Goal: Task Accomplishment & Management: Complete application form

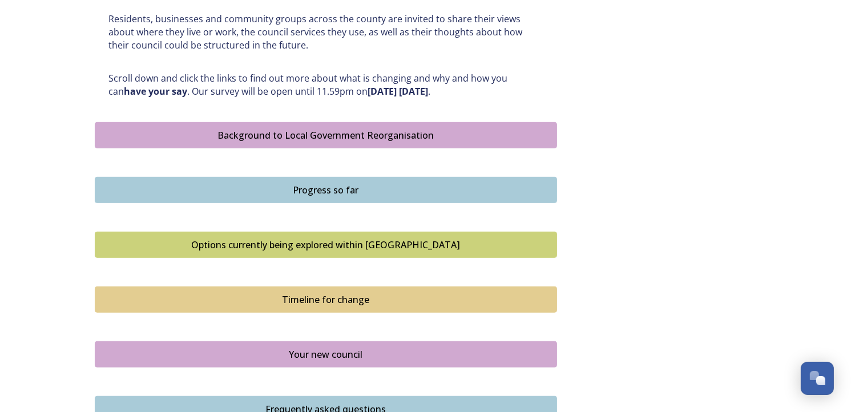
scroll to position [568, 0]
click at [342, 133] on div "Background to Local Government Reorganisation" at bounding box center [326, 135] width 450 height 14
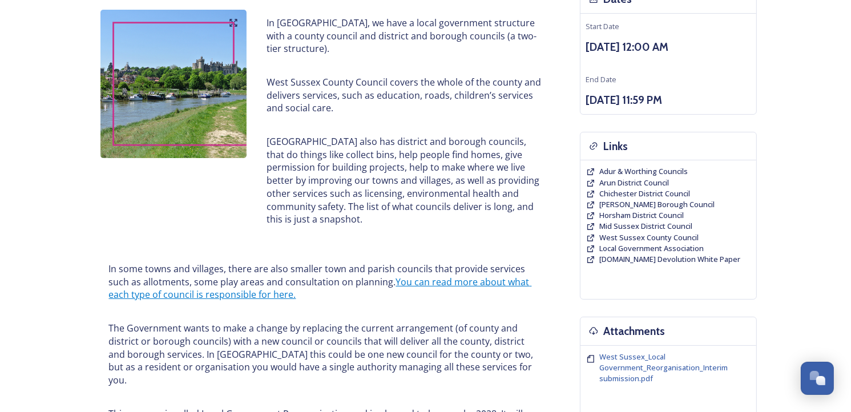
scroll to position [146, 0]
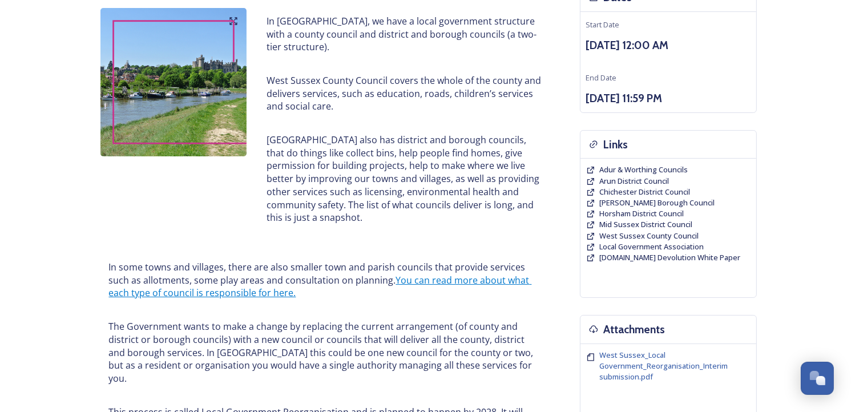
click at [639, 155] on div "Links" at bounding box center [668, 145] width 176 height 29
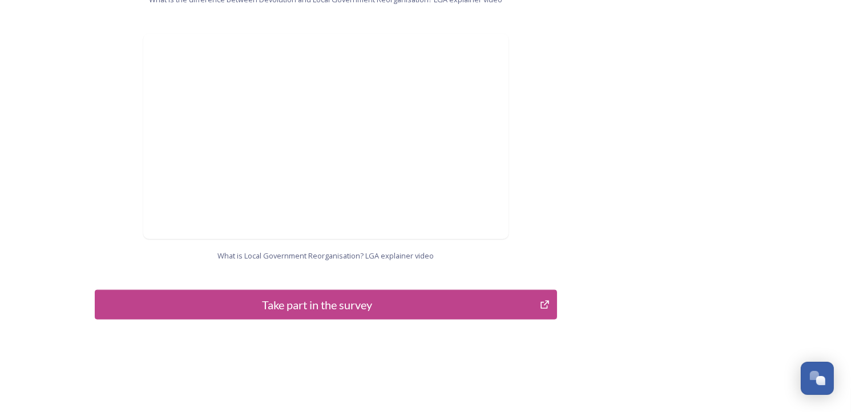
scroll to position [1187, 0]
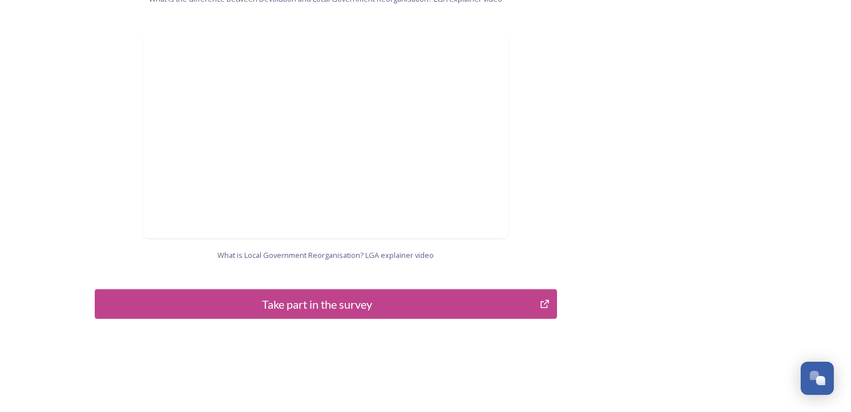
click at [276, 296] on div "Take part in the survey" at bounding box center [317, 304] width 433 height 17
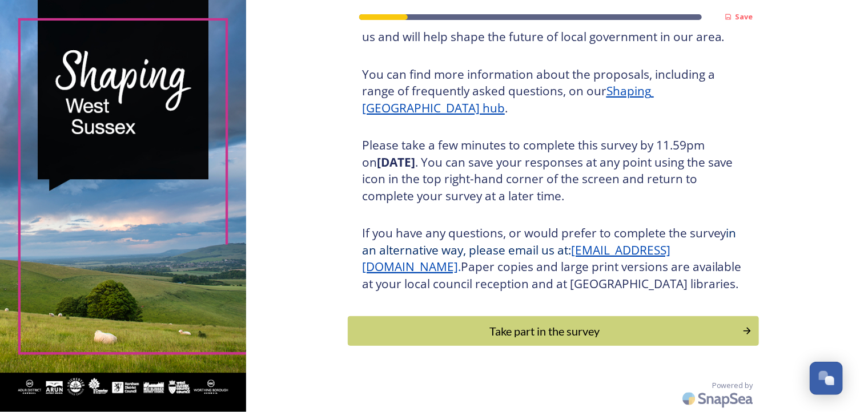
scroll to position [135, 0]
click at [539, 329] on div "Take part in the survey" at bounding box center [545, 330] width 386 height 17
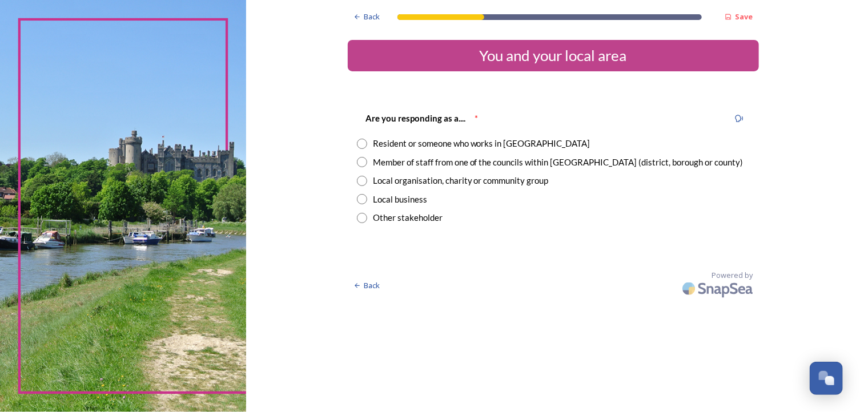
click at [362, 140] on input "radio" at bounding box center [362, 144] width 10 height 10
radio input "true"
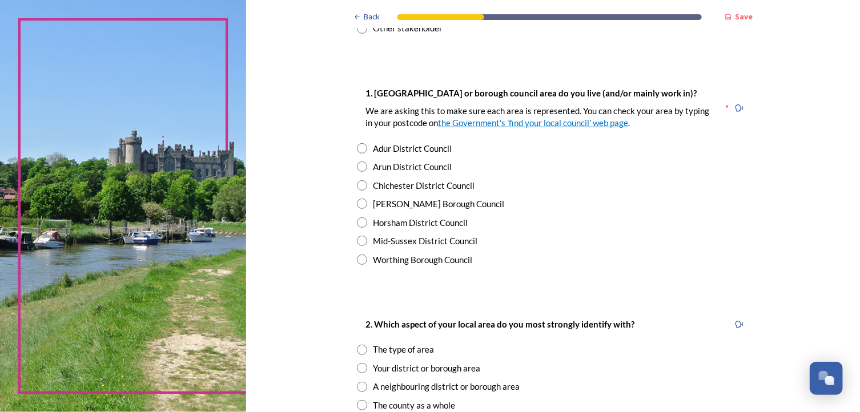
scroll to position [196, 0]
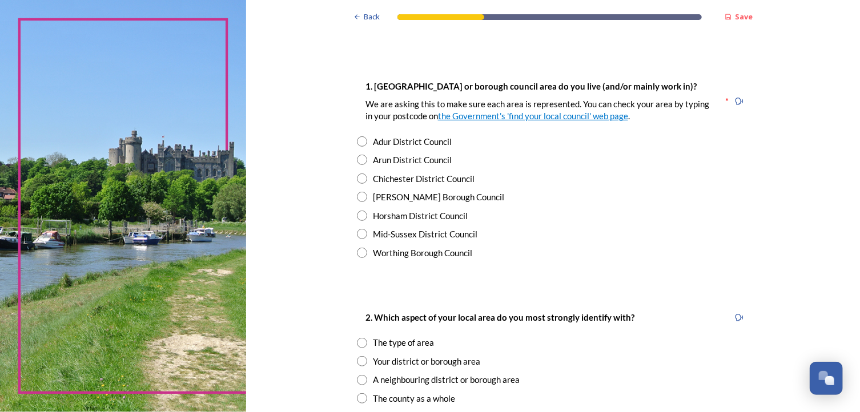
click at [358, 253] on input "radio" at bounding box center [362, 253] width 10 height 10
radio input "true"
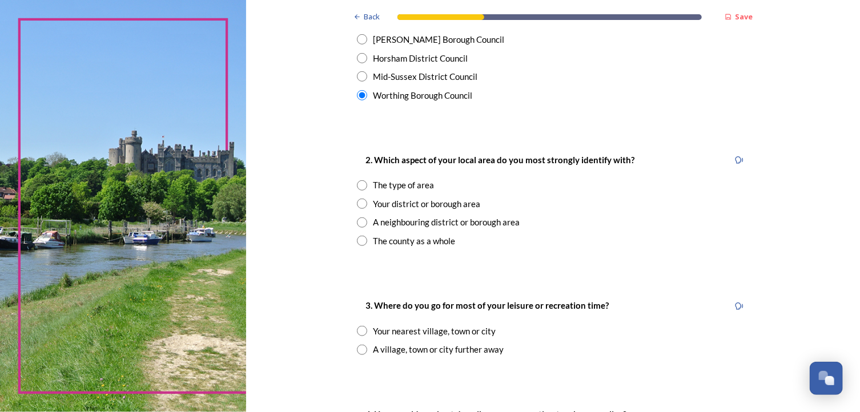
scroll to position [355, 0]
click at [358, 202] on input "radio" at bounding box center [362, 202] width 10 height 10
radio input "true"
click at [357, 327] on input "radio" at bounding box center [362, 330] width 10 height 10
radio input "true"
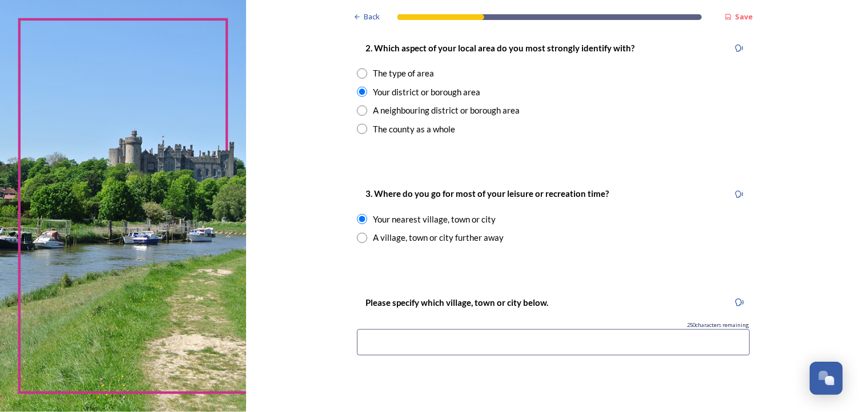
scroll to position [470, 0]
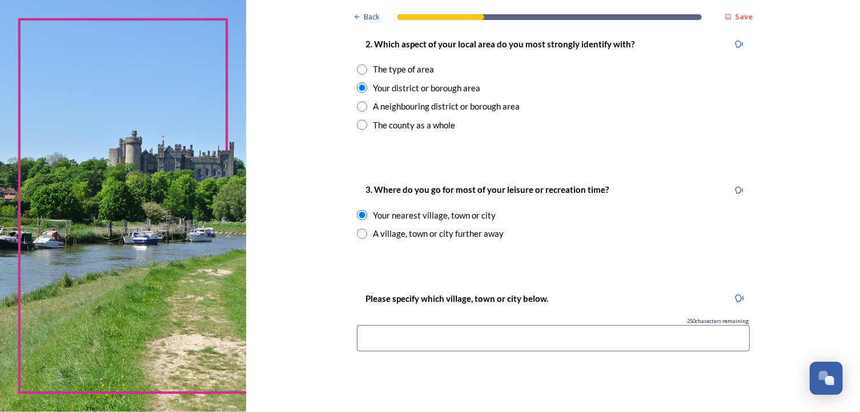
click at [369, 337] on input at bounding box center [553, 338] width 393 height 26
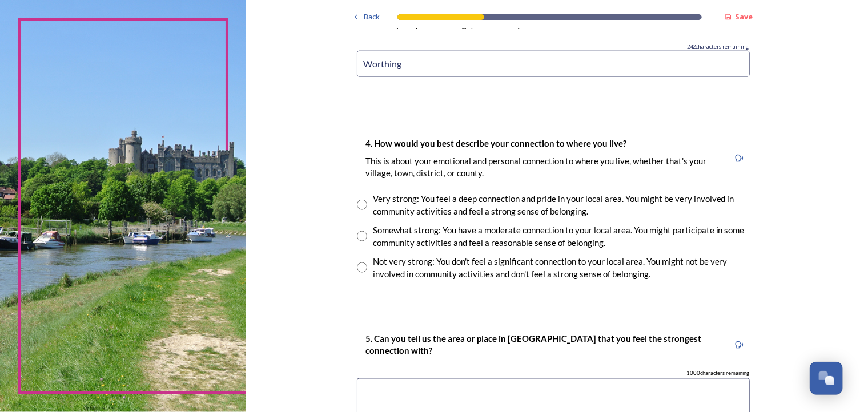
scroll to position [772, 0]
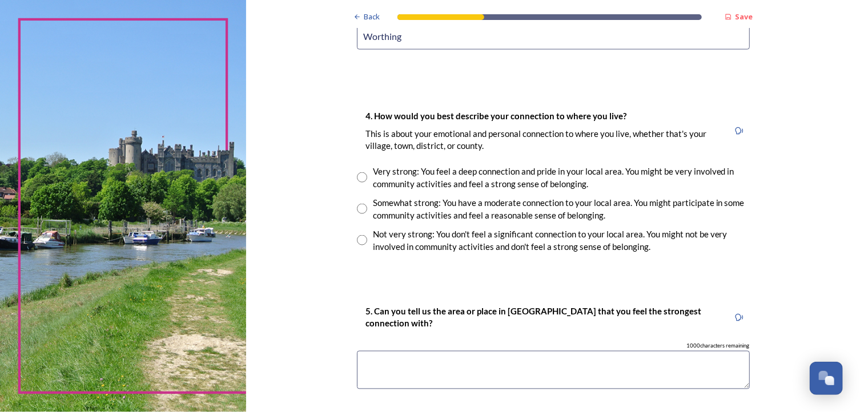
type input "Worthing"
click at [357, 176] on input "radio" at bounding box center [362, 177] width 10 height 10
radio input "true"
click at [374, 361] on textarea at bounding box center [553, 370] width 393 height 38
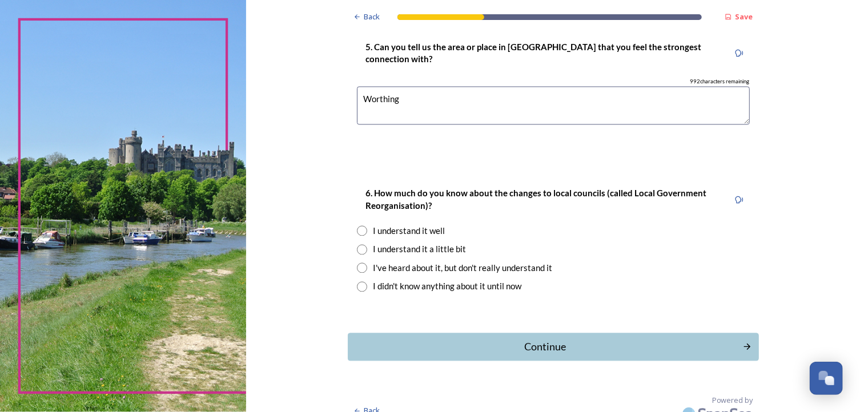
scroll to position [1050, 0]
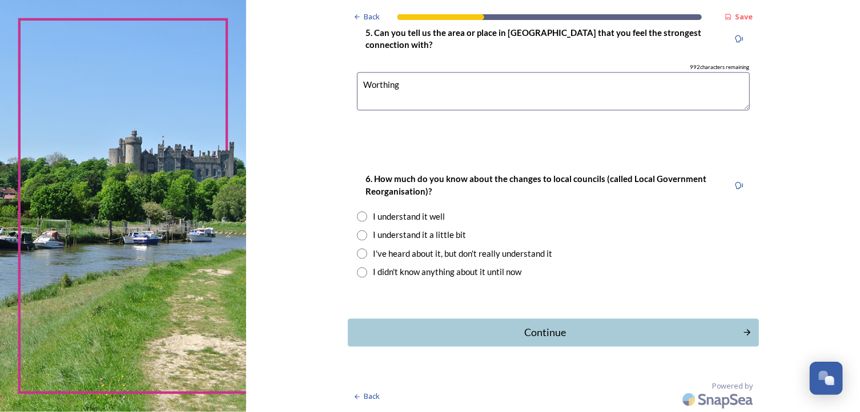
type textarea "Worthing"
drag, startPoint x: 355, startPoint y: 216, endPoint x: 305, endPoint y: 256, distance: 64.1
click at [357, 217] on input "radio" at bounding box center [362, 217] width 10 height 10
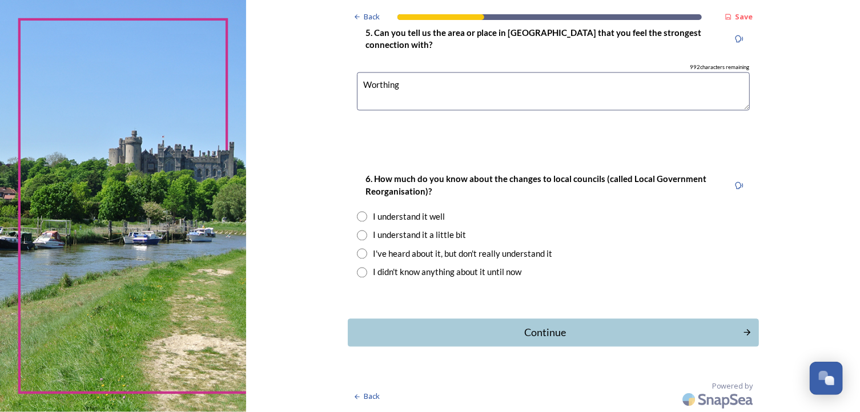
click at [357, 217] on input "radio" at bounding box center [362, 217] width 10 height 10
radio input "true"
click at [498, 330] on div "Continue" at bounding box center [545, 332] width 386 height 15
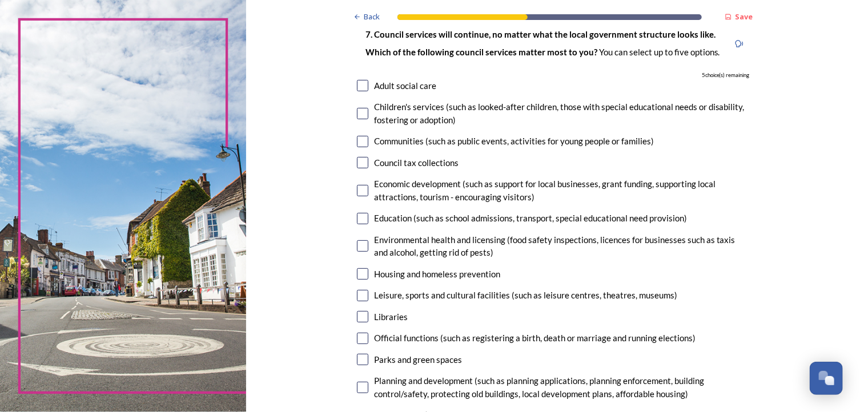
scroll to position [84, 0]
click at [358, 85] on input "checkbox" at bounding box center [362, 84] width 11 height 11
checkbox input "true"
click at [357, 217] on input "checkbox" at bounding box center [362, 217] width 11 height 11
checkbox input "true"
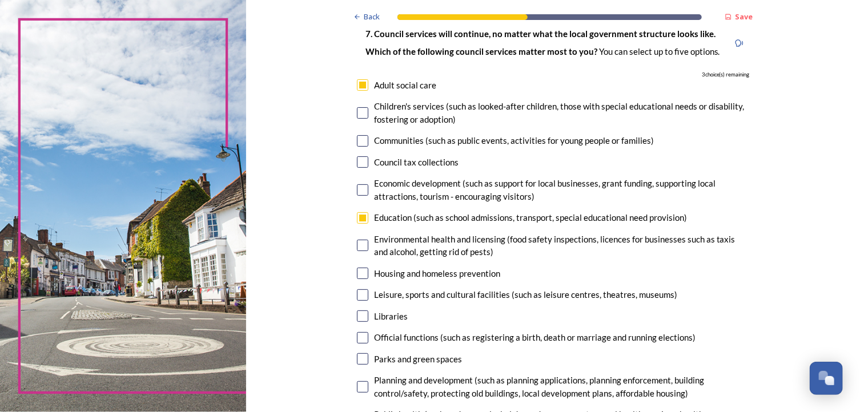
click at [358, 277] on input "checkbox" at bounding box center [362, 273] width 11 height 11
checkbox input "true"
click at [386, 357] on div "Parks and green spaces" at bounding box center [418, 359] width 88 height 13
checkbox input "false"
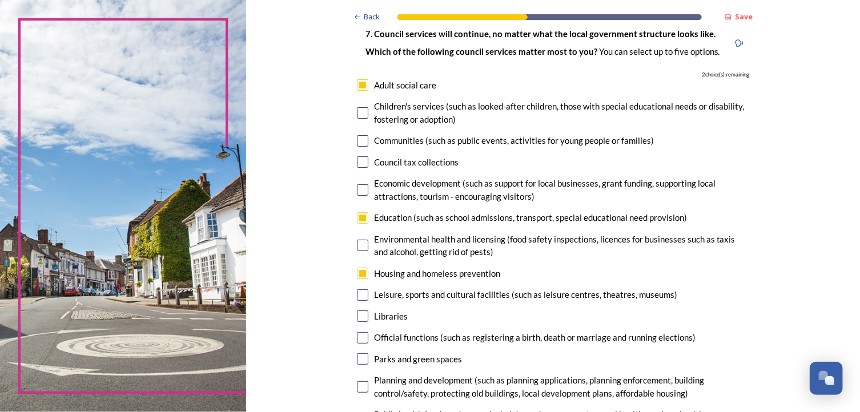
click at [361, 292] on input "checkbox" at bounding box center [362, 294] width 11 height 11
checkbox input "true"
click at [374, 353] on div "Parks and green spaces" at bounding box center [418, 359] width 88 height 13
checkbox input "true"
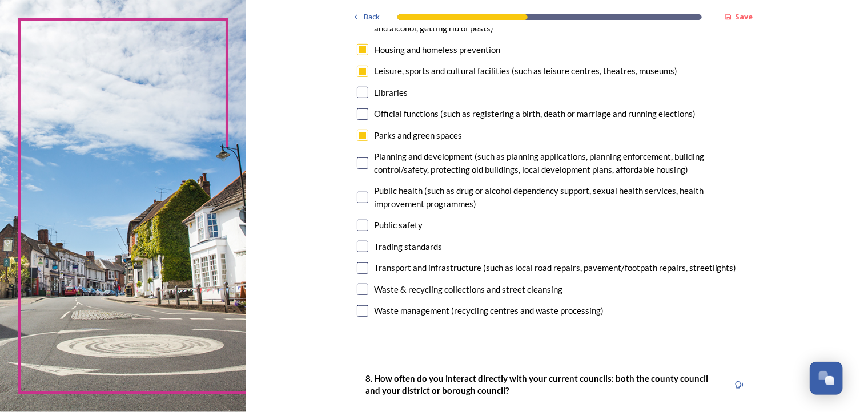
scroll to position [308, 0]
click at [329, 332] on div "Back Save Your local services 7. Council services will continue, no matter what…" at bounding box center [553, 414] width 614 height 1445
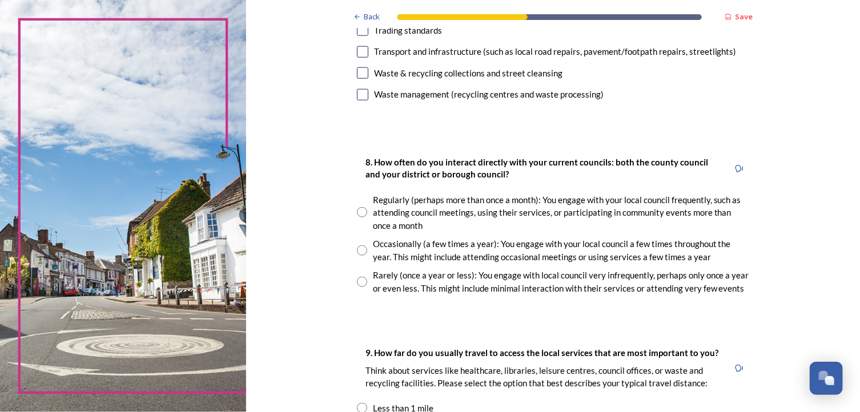
scroll to position [525, 0]
click at [357, 279] on input "radio" at bounding box center [362, 281] width 10 height 10
radio input "true"
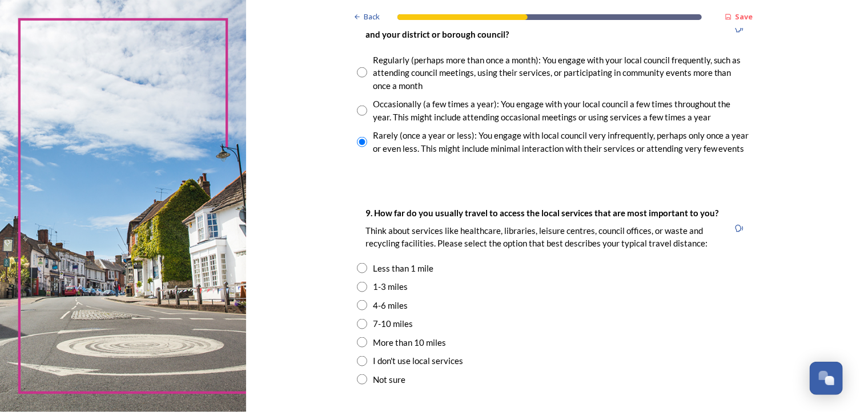
scroll to position [667, 0]
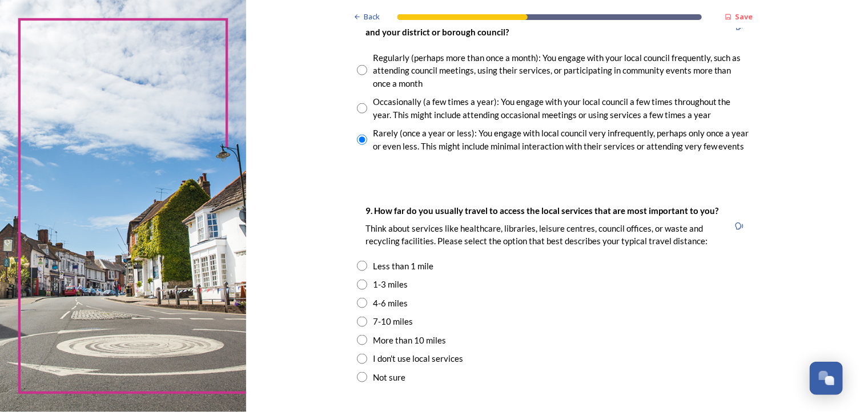
click at [357, 285] on input "radio" at bounding box center [362, 285] width 10 height 10
radio input "true"
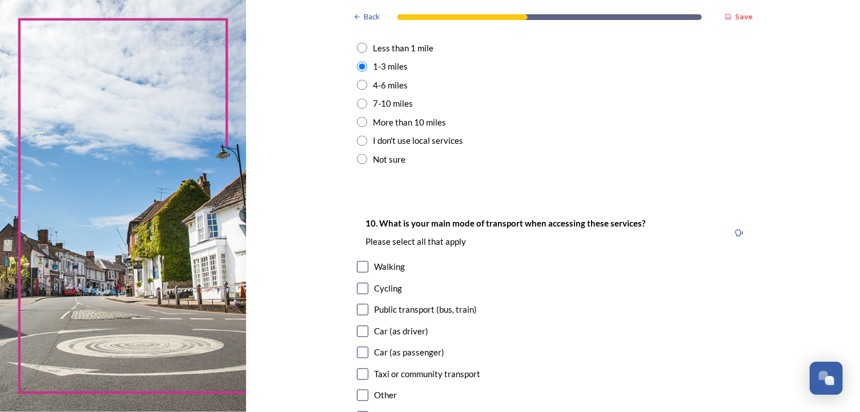
scroll to position [885, 0]
click at [357, 333] on input "checkbox" at bounding box center [362, 330] width 11 height 11
checkbox input "true"
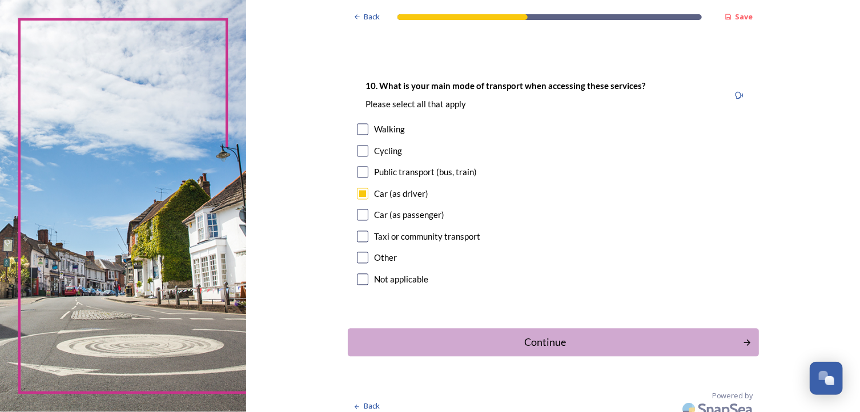
scroll to position [1033, 0]
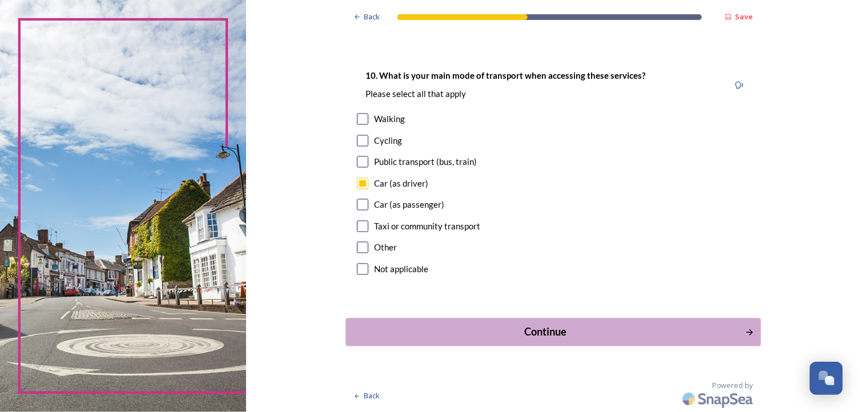
click at [518, 328] on div "Continue" at bounding box center [545, 332] width 386 height 15
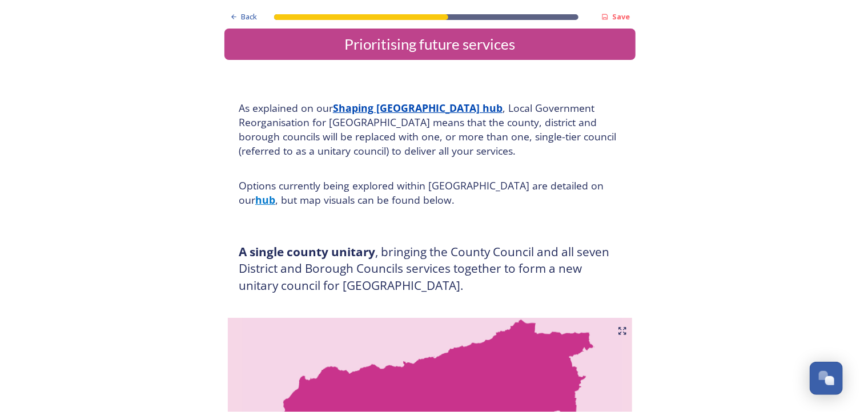
scroll to position [6, 0]
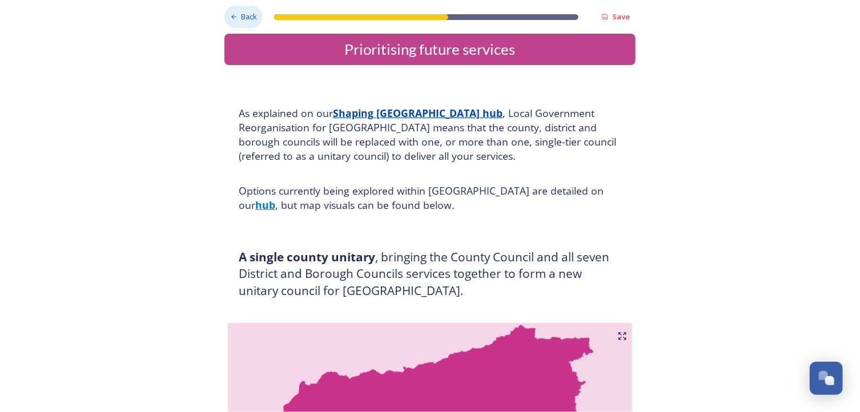
click at [230, 17] on icon at bounding box center [233, 16] width 7 height 7
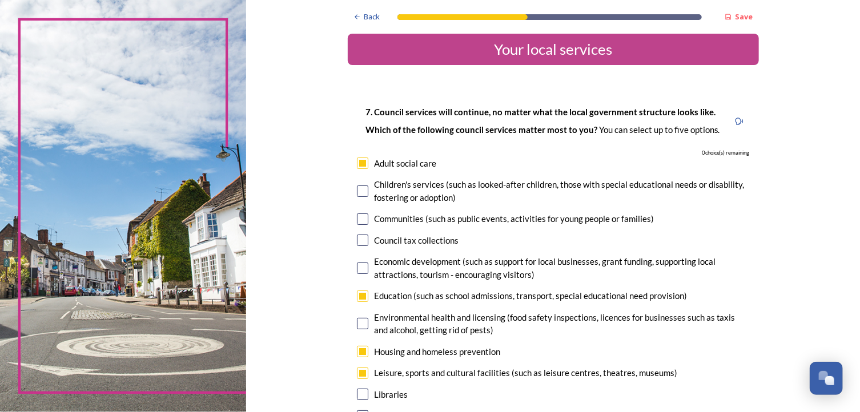
scroll to position [0, 0]
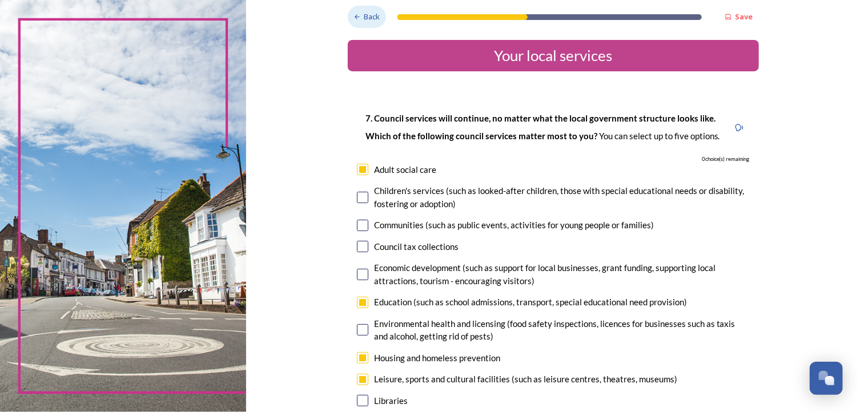
click at [354, 15] on icon at bounding box center [356, 16] width 7 height 7
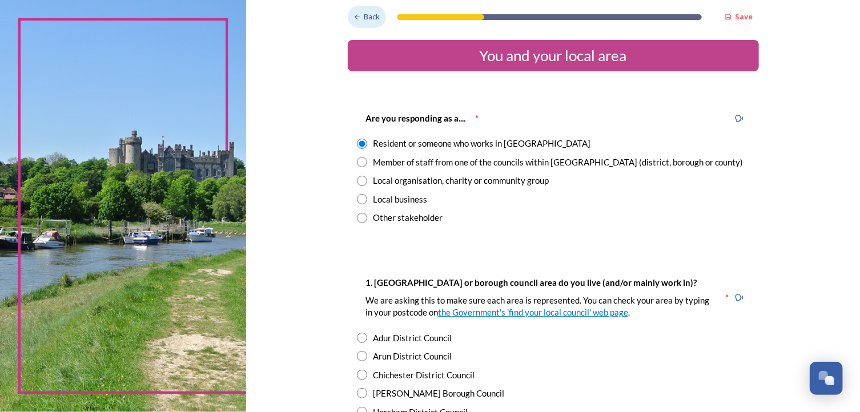
click at [354, 15] on icon at bounding box center [356, 16] width 7 height 7
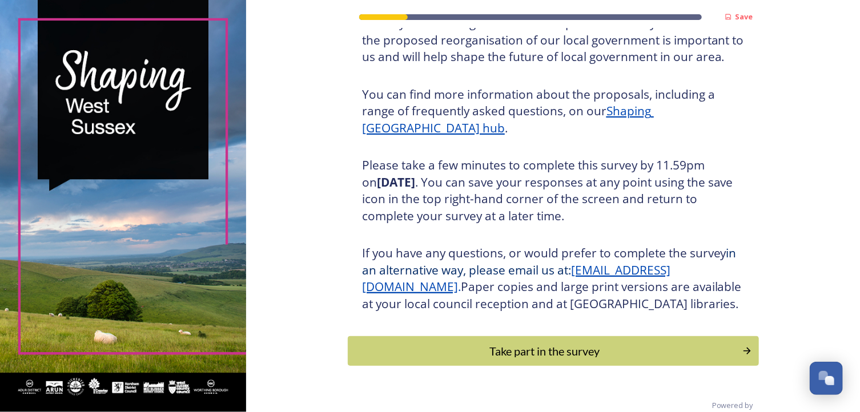
scroll to position [135, 0]
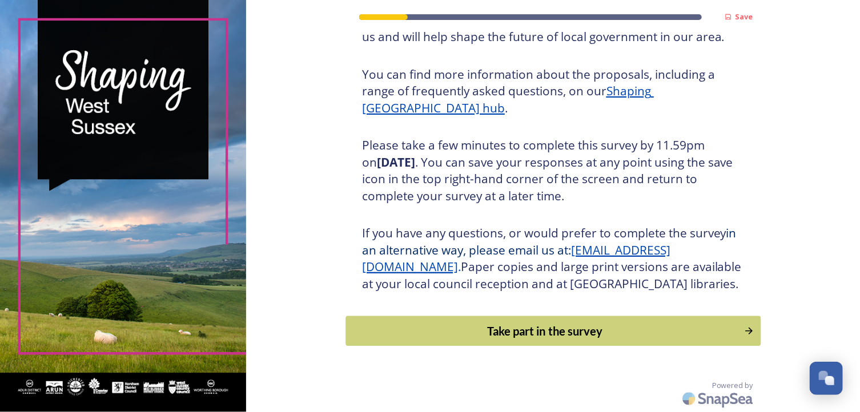
click at [545, 328] on div "Take part in the survey" at bounding box center [545, 330] width 386 height 17
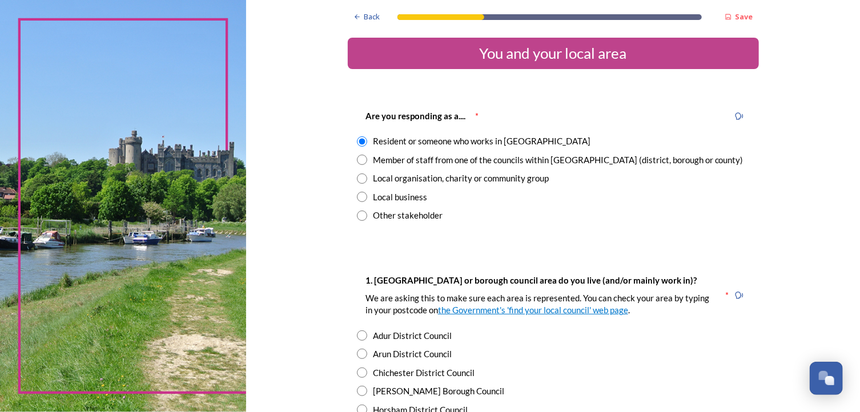
scroll to position [3, 0]
